Goal: Information Seeking & Learning: Compare options

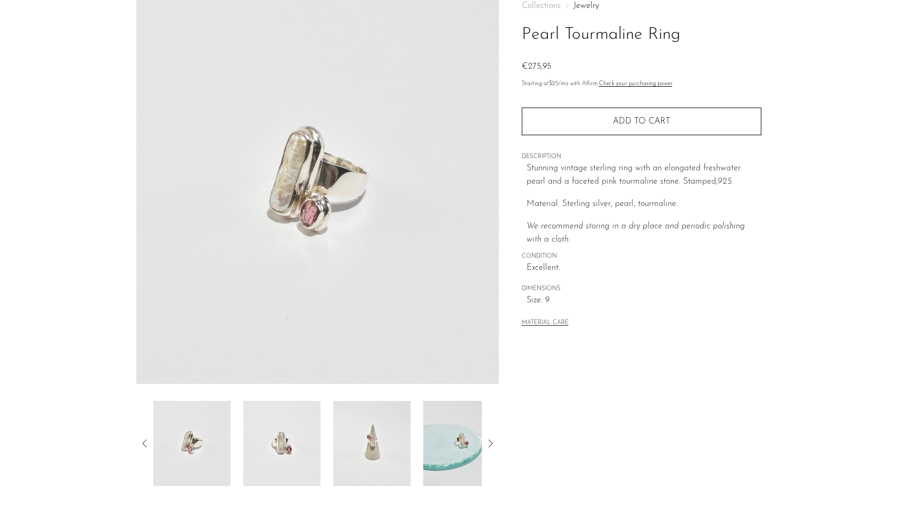
scroll to position [65, 0]
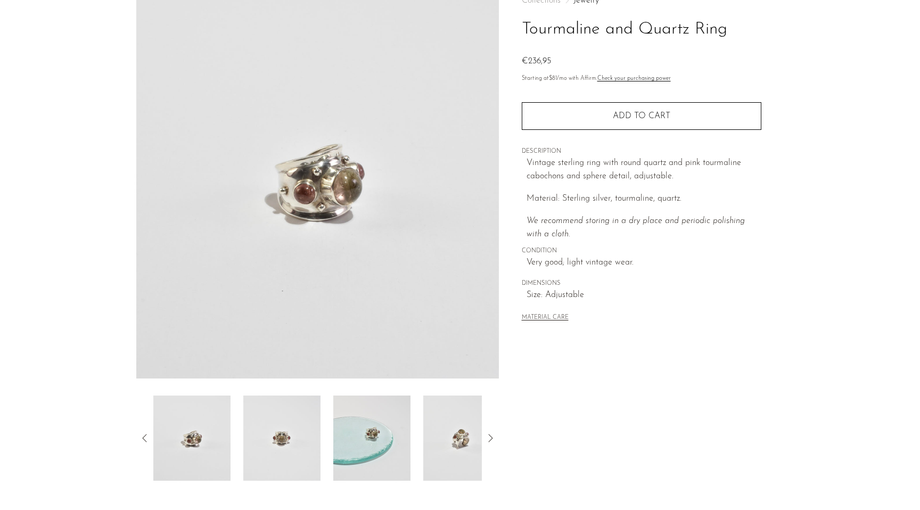
scroll to position [71, 0]
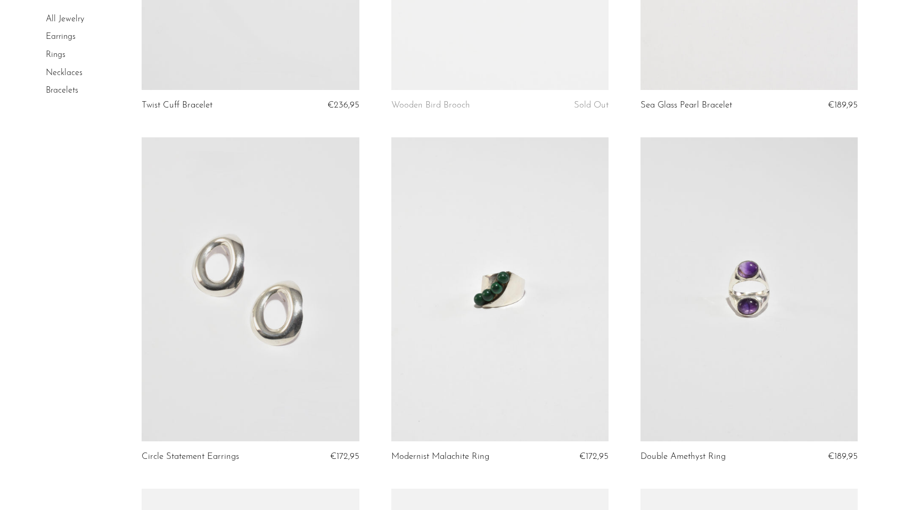
scroll to position [1422, 0]
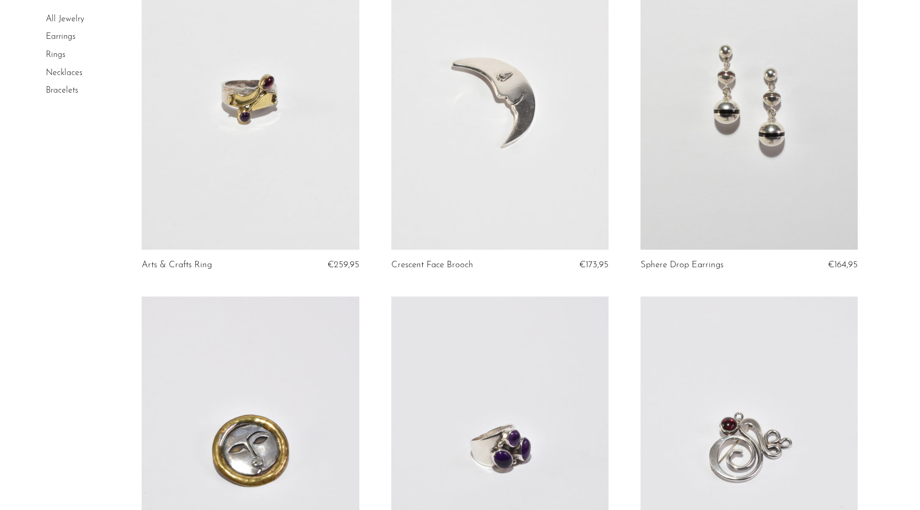
scroll to position [3665, 0]
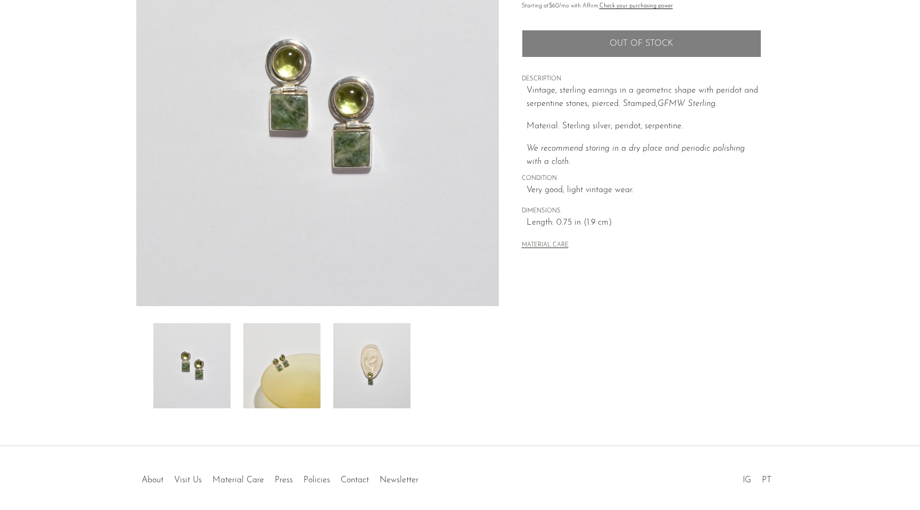
scroll to position [183, 0]
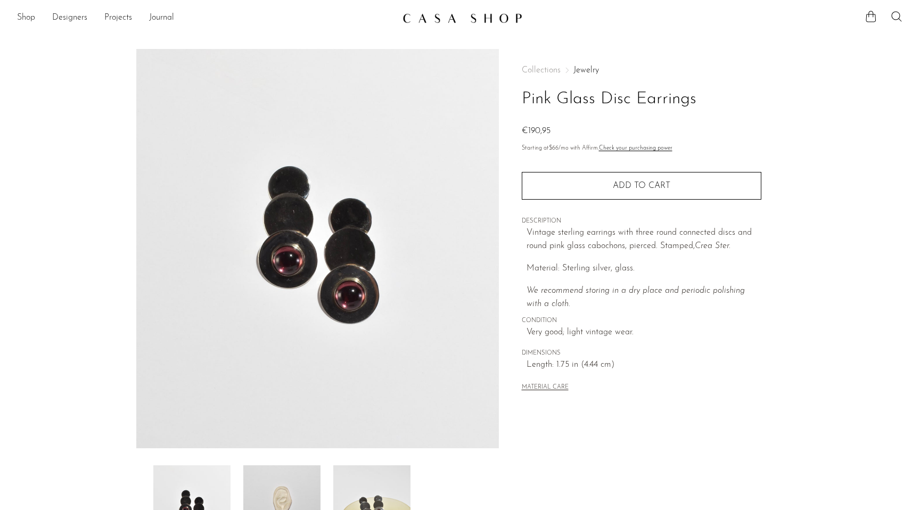
scroll to position [69, 0]
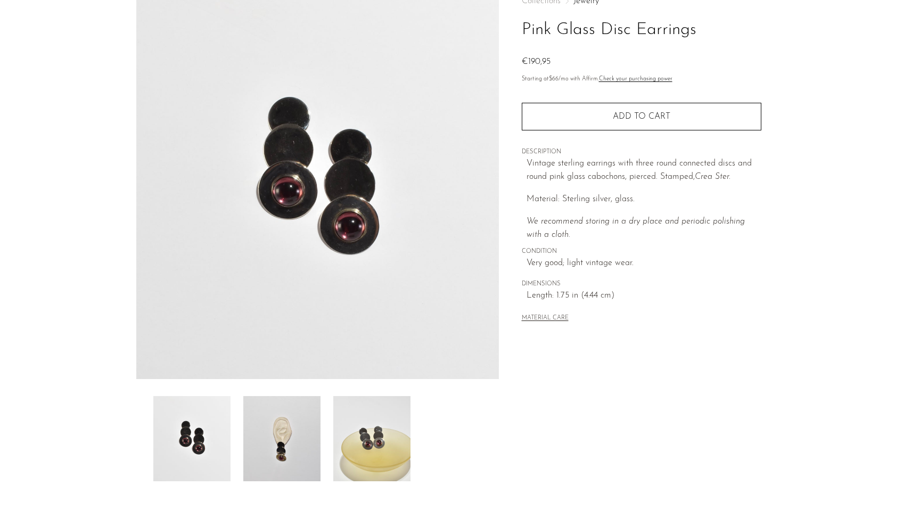
click at [284, 429] on img at bounding box center [281, 438] width 77 height 85
